Goal: Task Accomplishment & Management: Complete application form

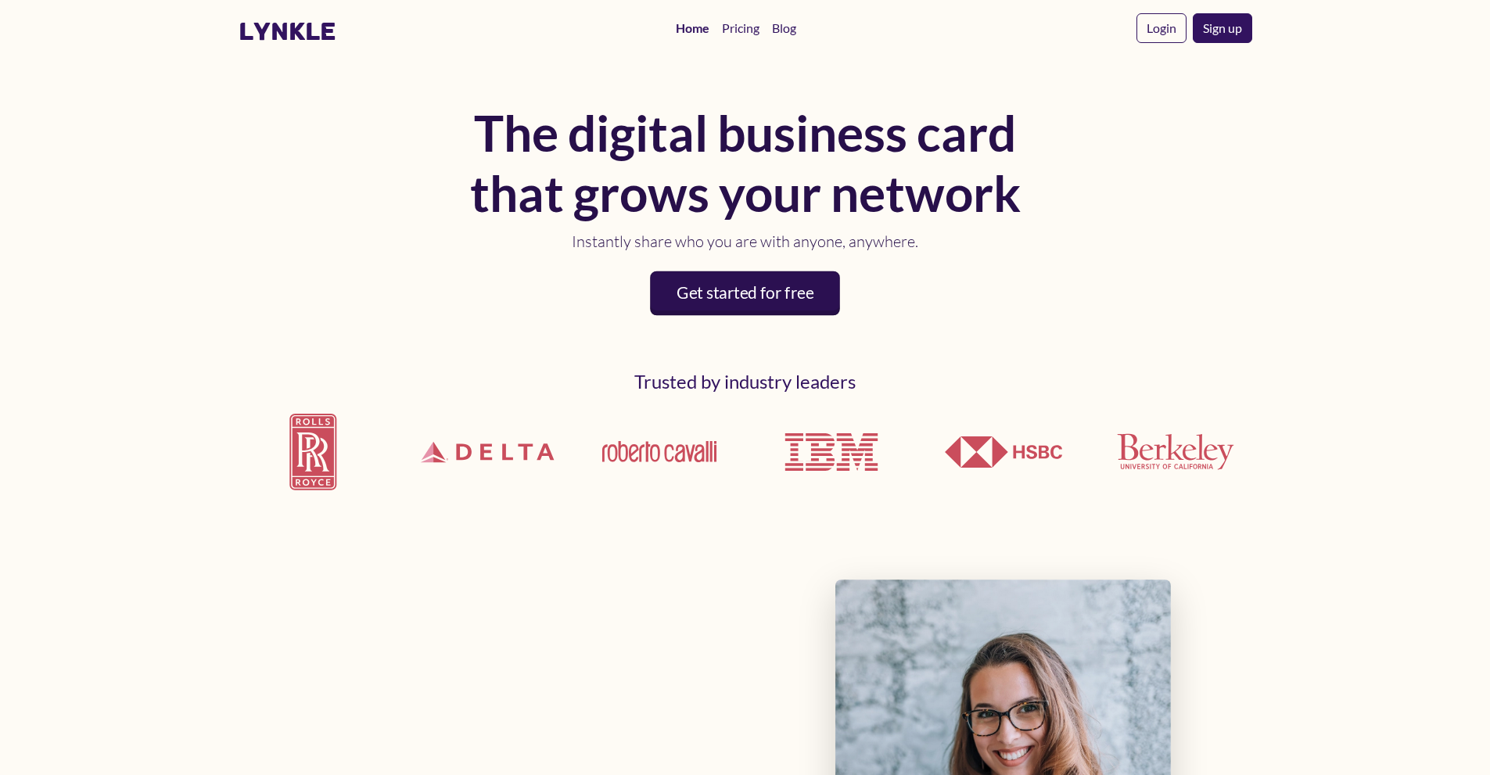
click at [813, 303] on link "Get started for free" at bounding box center [745, 293] width 190 height 45
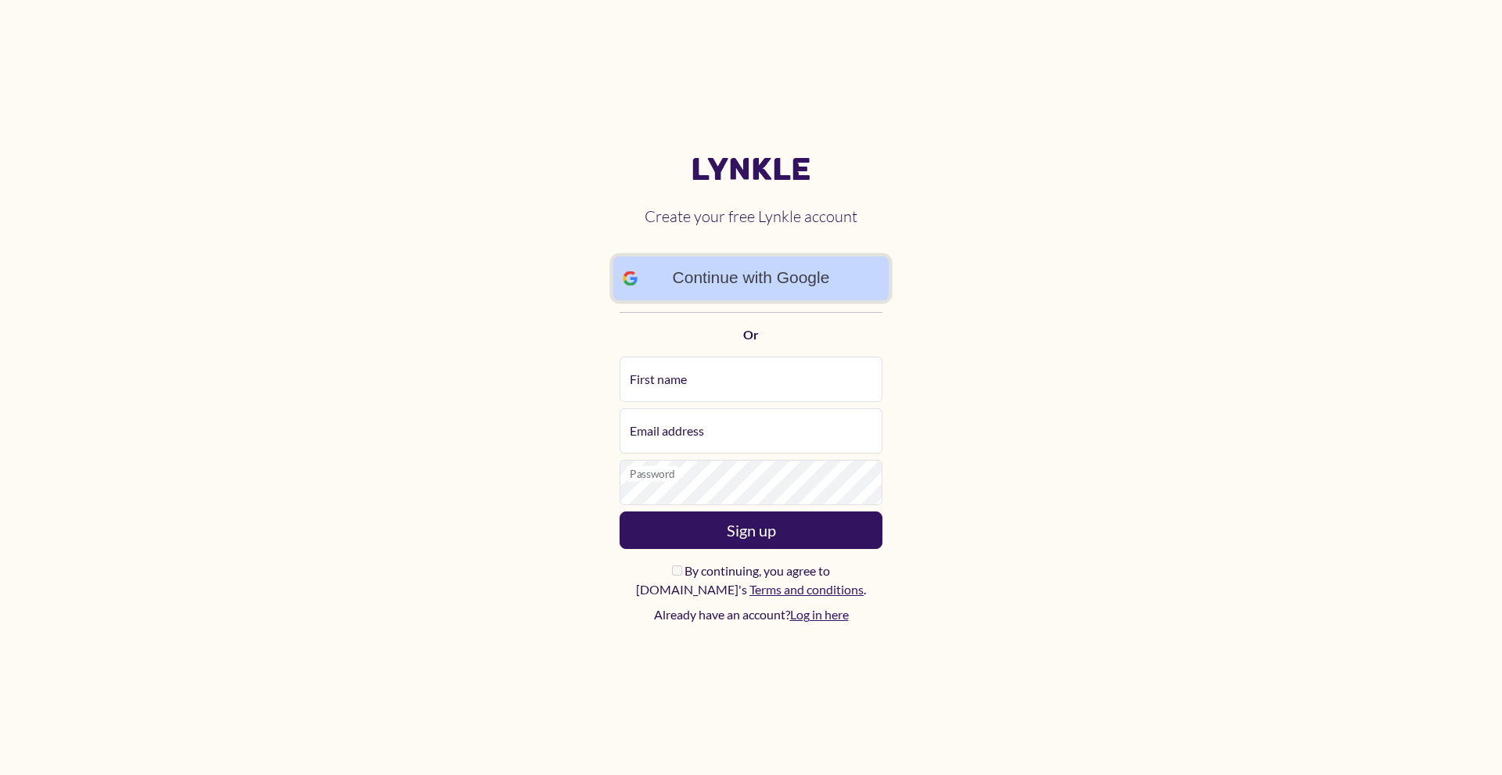
click at [807, 268] on link "Continue with Google" at bounding box center [751, 278] width 276 height 45
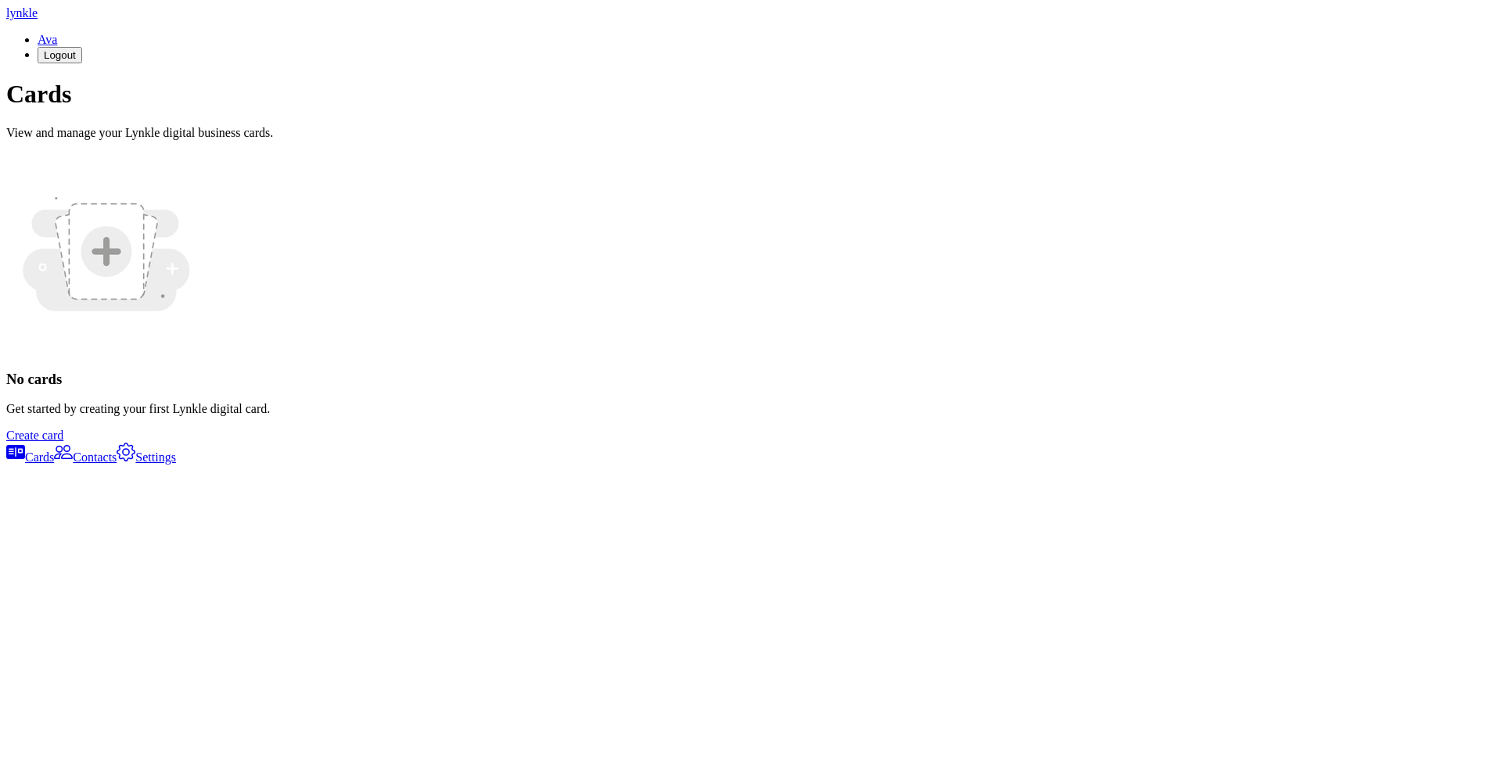
click at [63, 442] on link "Create card" at bounding box center [34, 435] width 57 height 13
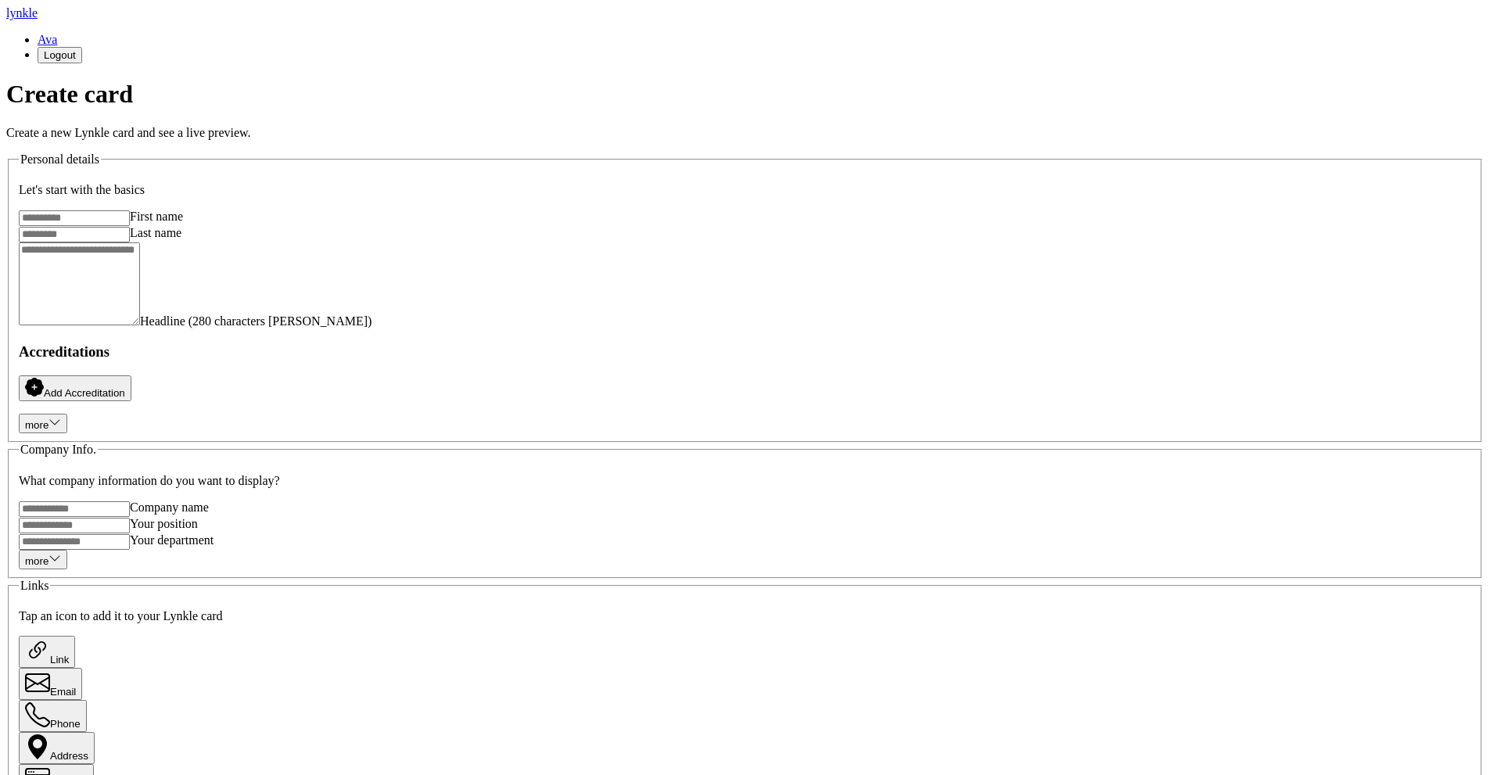
click at [130, 226] on input "First name" at bounding box center [74, 218] width 111 height 16
type input "*****"
drag, startPoint x: 546, startPoint y: 261, endPoint x: 563, endPoint y: 262, distance: 16.5
click at [130, 243] on input "Last name" at bounding box center [74, 235] width 111 height 16
type input "*******"
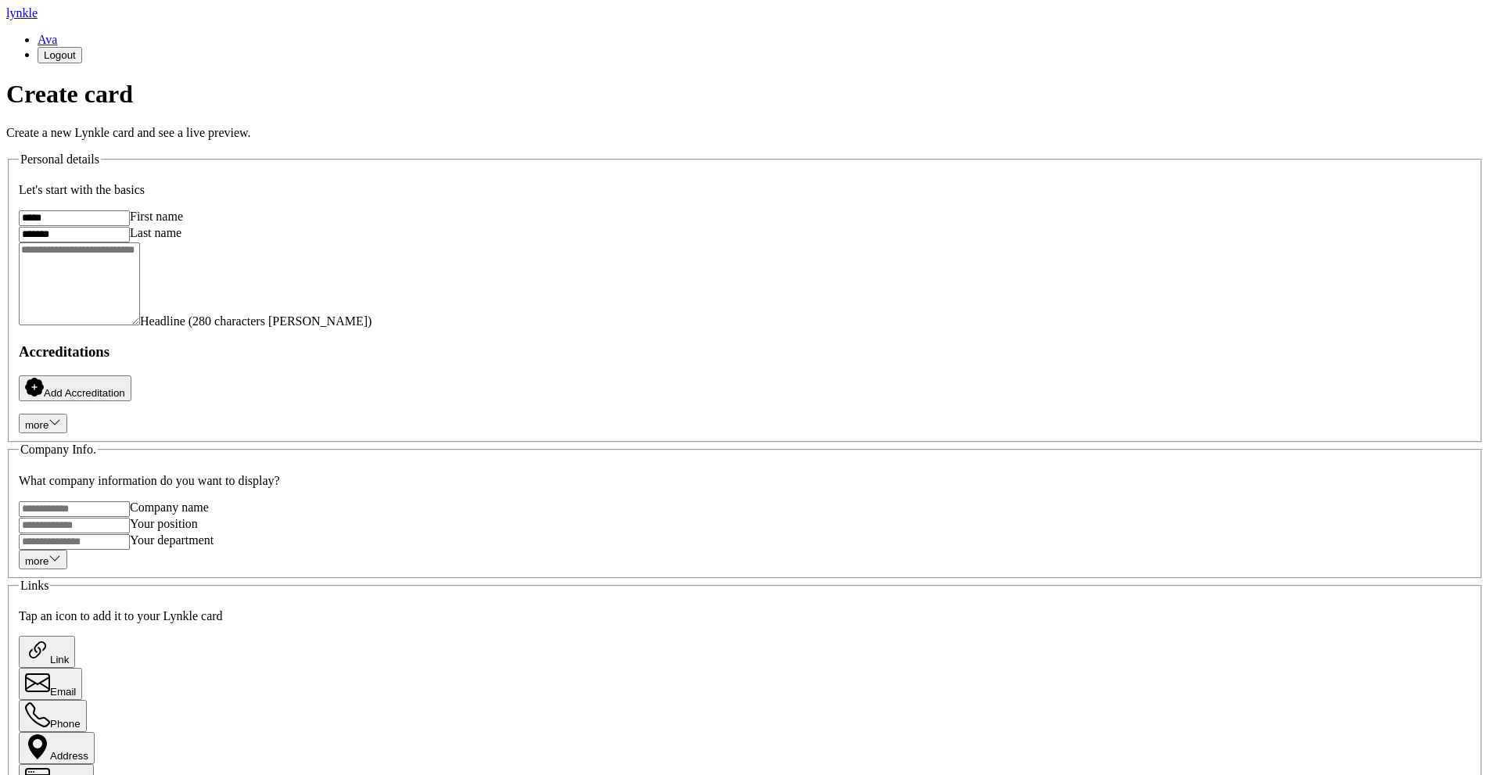
click at [130, 502] on input "Company name" at bounding box center [74, 510] width 111 height 16
type input "********"
click at [130, 518] on input "Your position" at bounding box center [74, 526] width 111 height 16
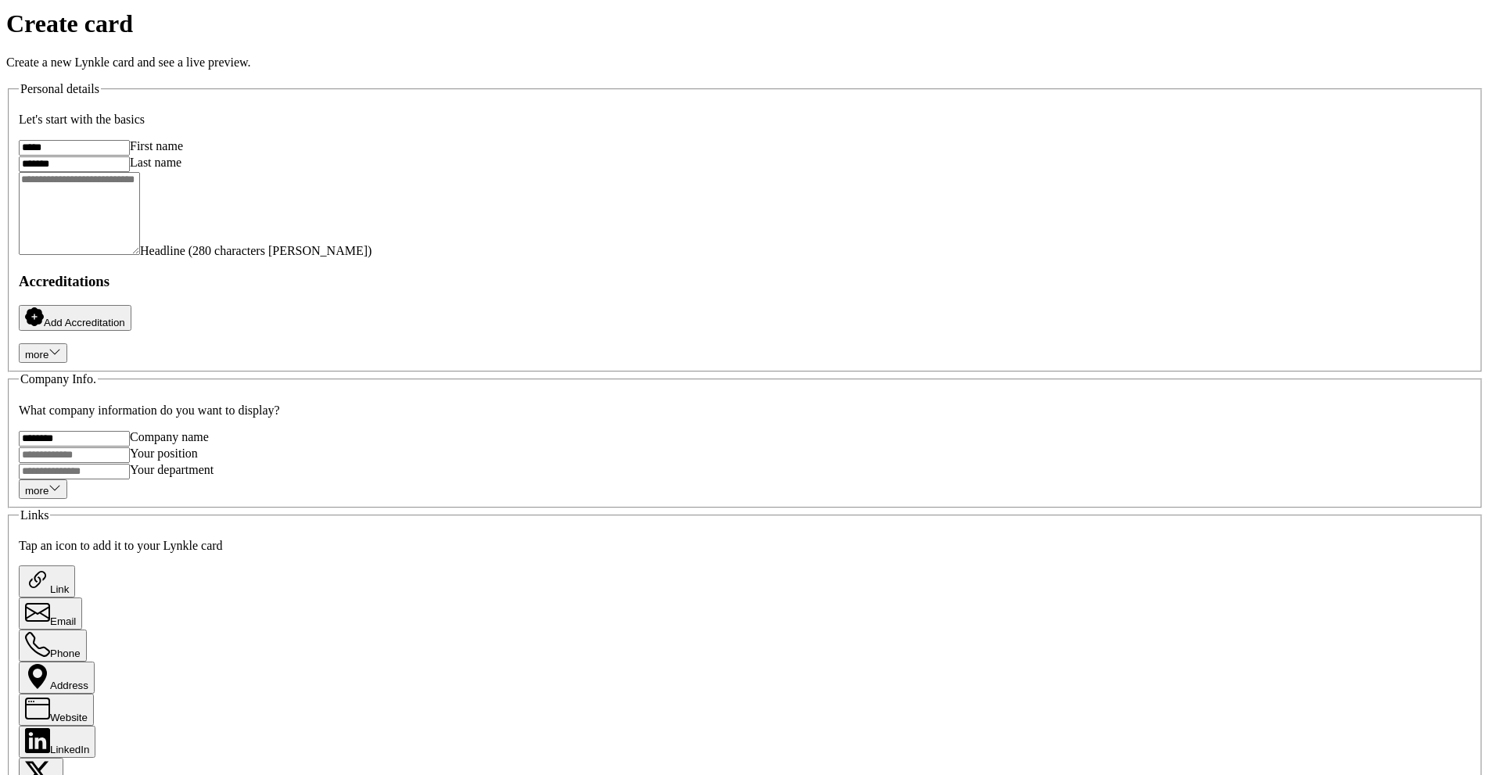
scroll to position [156, 0]
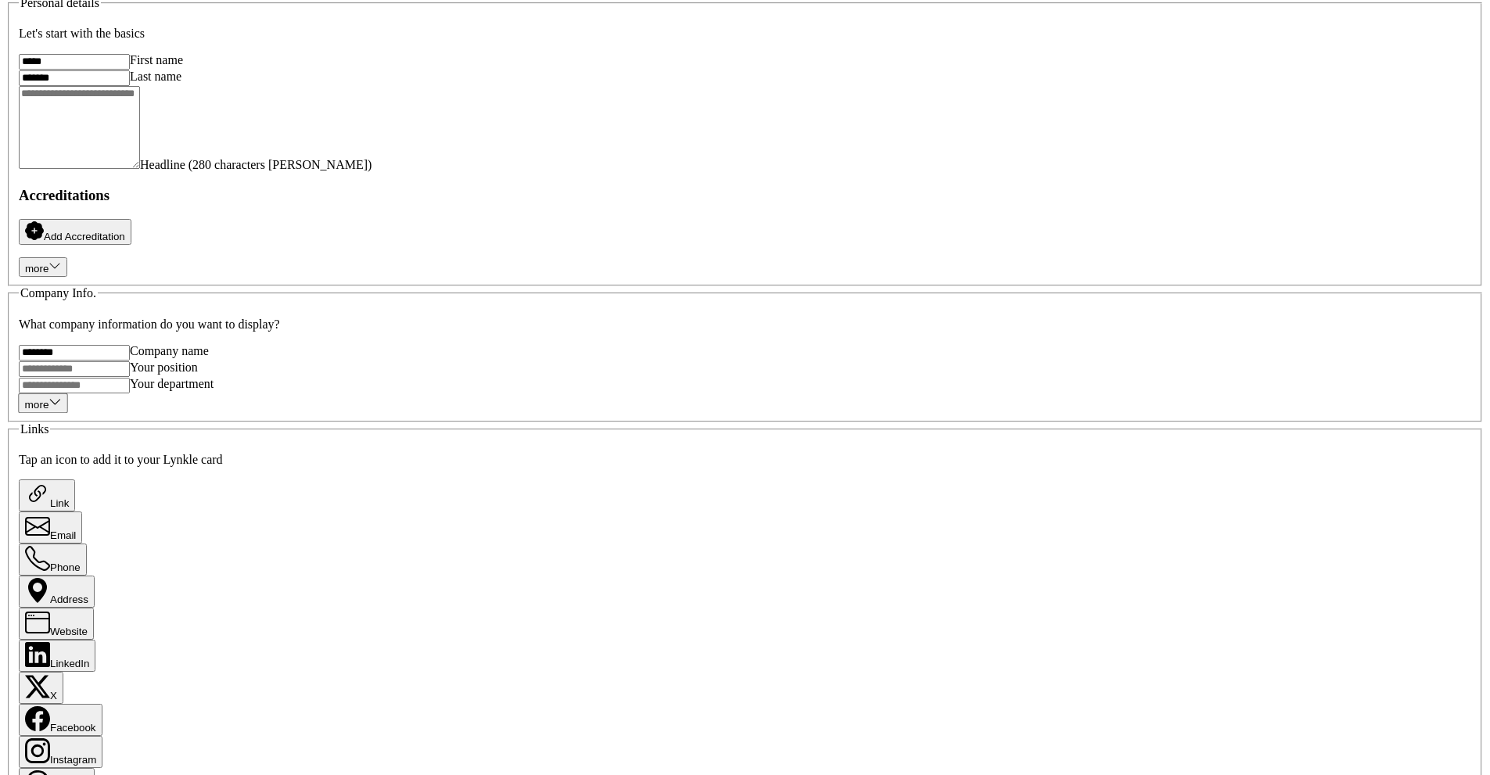
click at [62, 395] on icon "button" at bounding box center [55, 401] width 13 height 13
click at [717, 387] on div "Your department" at bounding box center [745, 385] width 1453 height 16
click at [527, 394] on div "Your department" at bounding box center [745, 385] width 1453 height 16
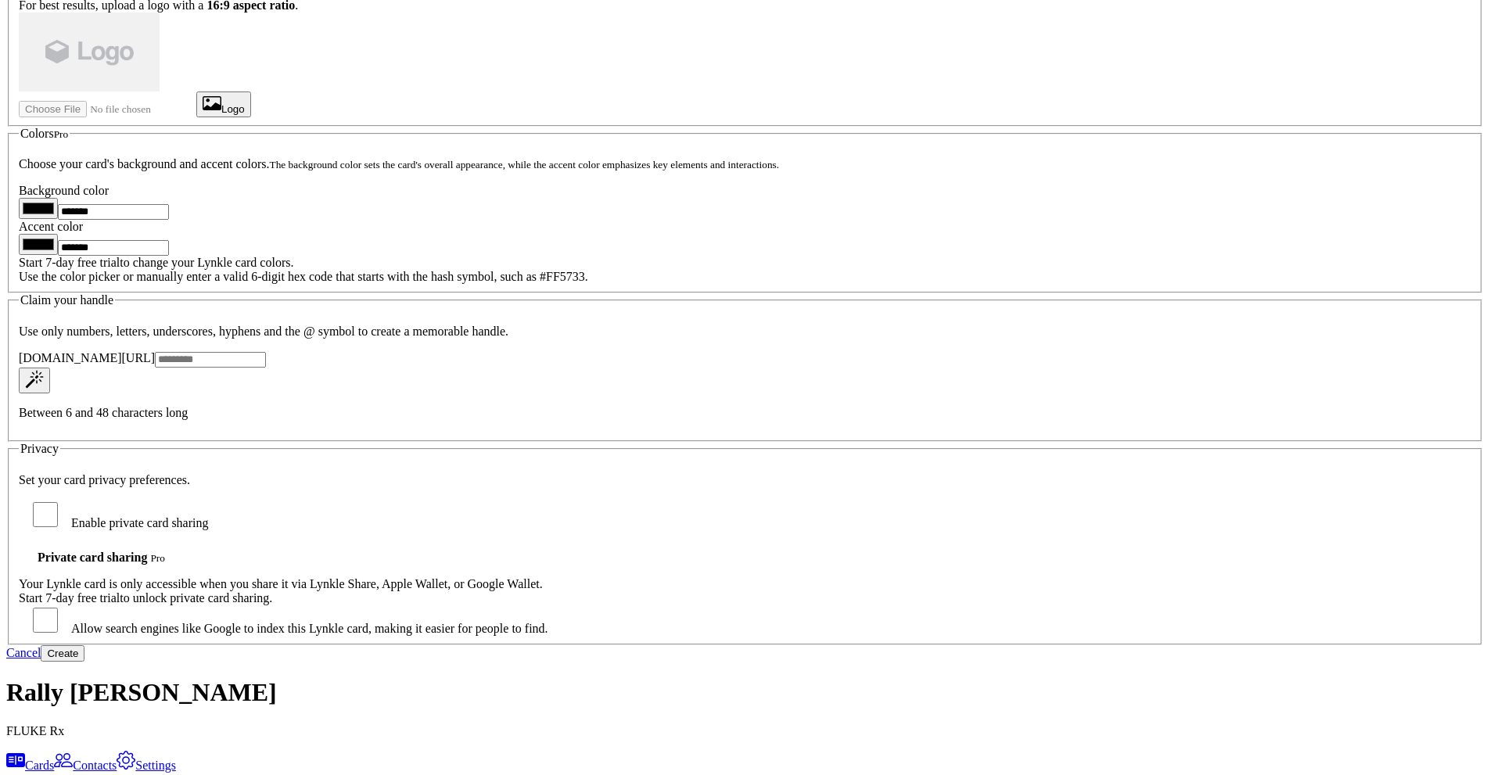
scroll to position [1336, 0]
